Goal: Communication & Community: Answer question/provide support

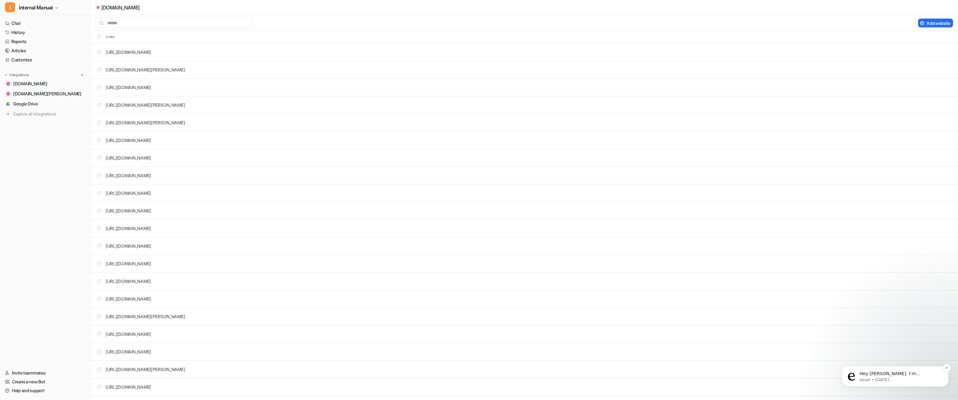
click at [880, 371] on p "Hey [PERSON_NAME]. I’m [PERSON_NAME] from the eesel AI Customer Success team, j…" at bounding box center [900, 374] width 81 height 6
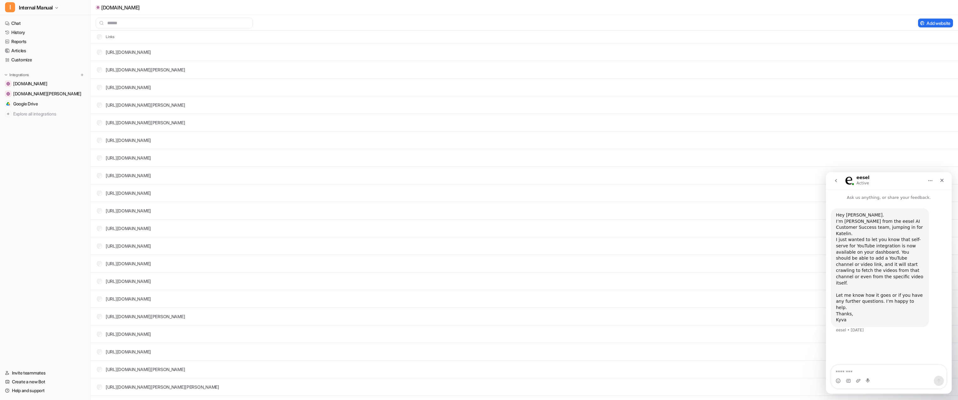
click at [898, 372] on textarea "Message…" at bounding box center [888, 370] width 115 height 11
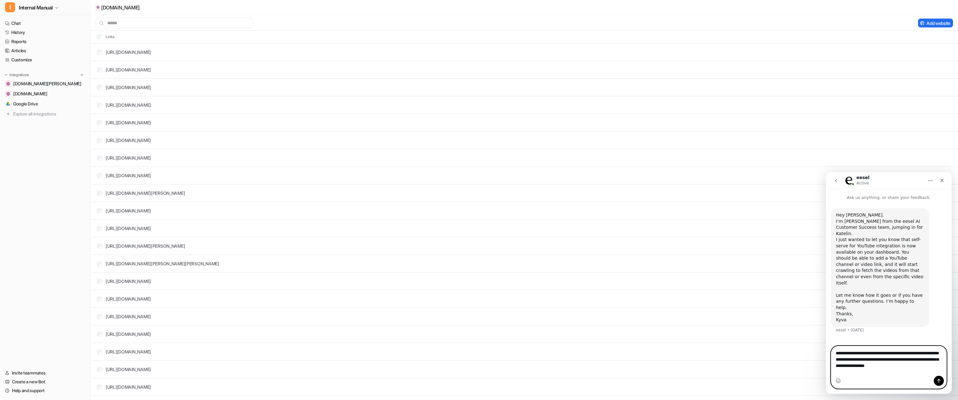
paste textarea "**********"
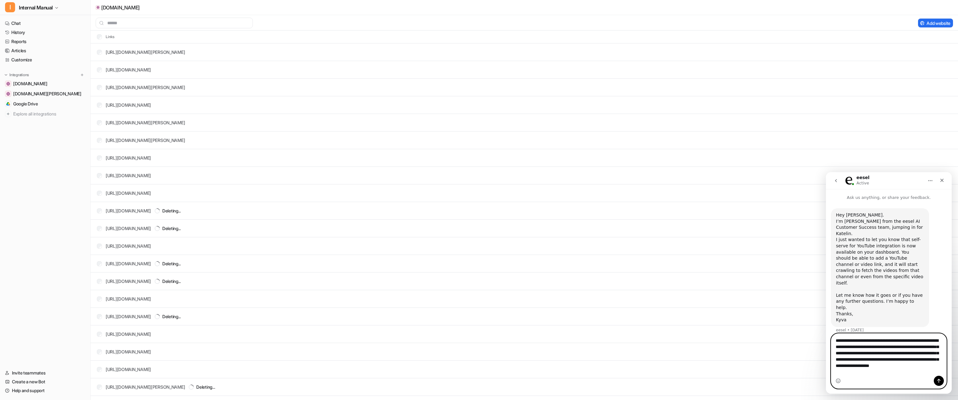
type textarea "**********"
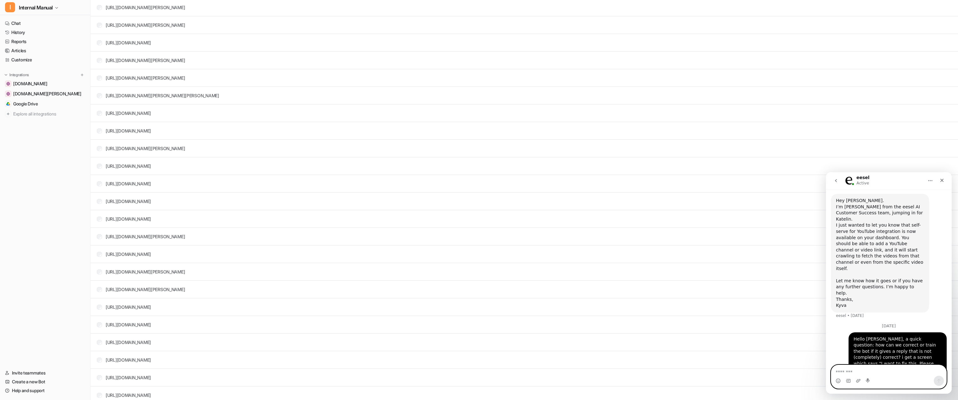
scroll to position [1987, 0]
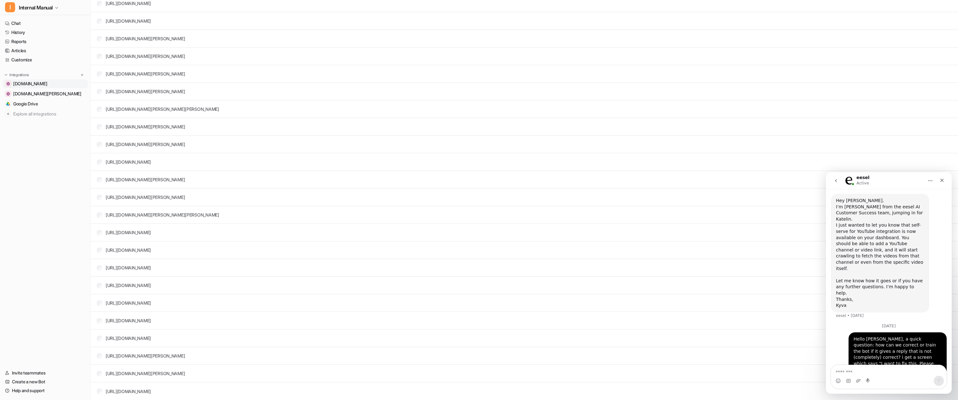
click at [23, 81] on span "[DOMAIN_NAME]" at bounding box center [30, 84] width 34 height 6
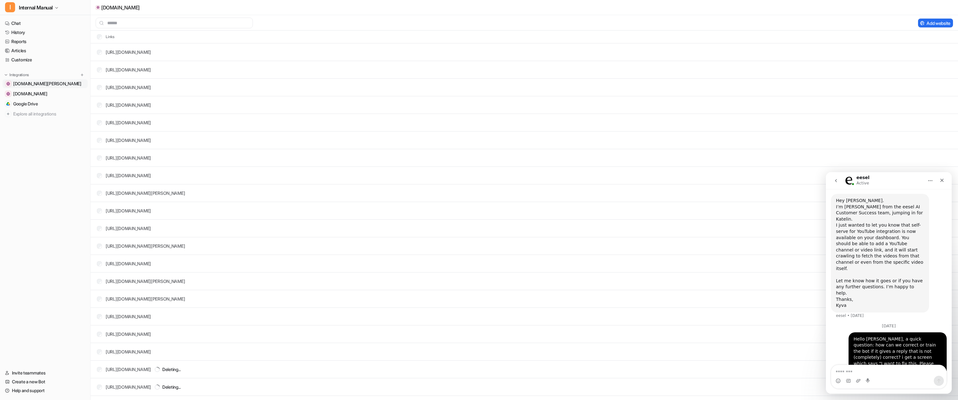
click at [32, 85] on span "[DOMAIN_NAME][PERSON_NAME]" at bounding box center [47, 84] width 68 height 6
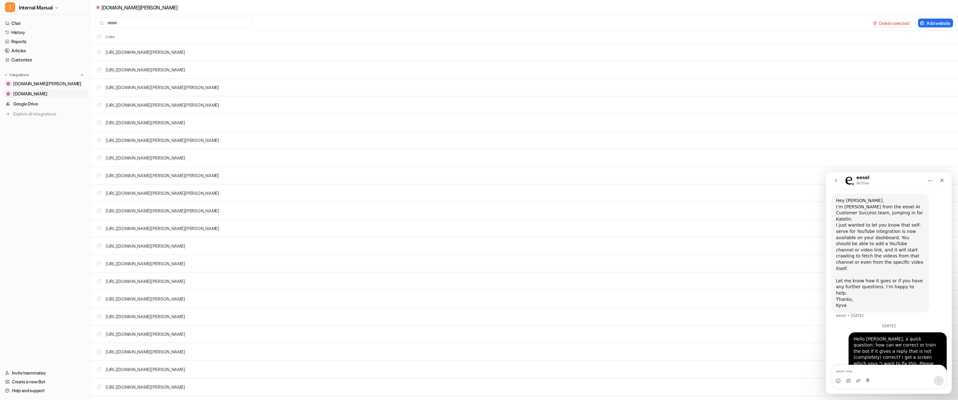
drag, startPoint x: 80, startPoint y: 84, endPoint x: 53, endPoint y: 91, distance: 27.9
click at [30, 186] on nav "Chat History Reports Articles Customize Integrations [DOMAIN_NAME][PERSON_NAME]…" at bounding box center [45, 189] width 90 height 347
click at [943, 181] on icon "Close" at bounding box center [942, 180] width 3 height 3
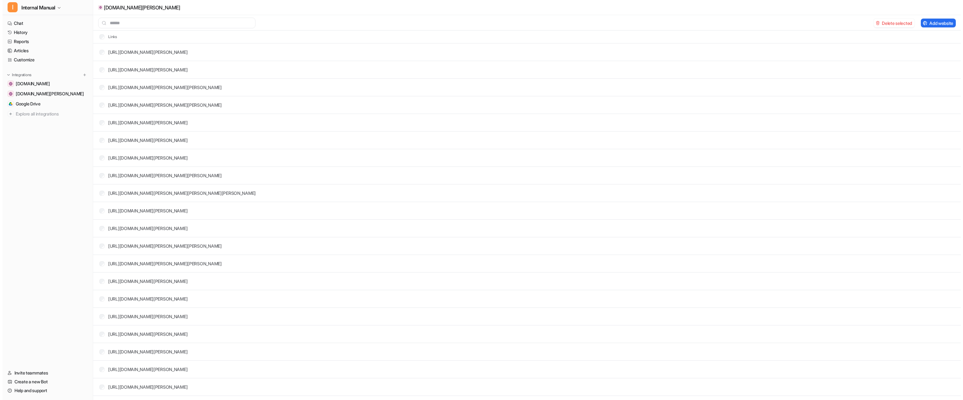
scroll to position [14, 0]
click at [887, 22] on button "Delete selected" at bounding box center [891, 23] width 41 height 9
